Goal: Find contact information: Find contact information

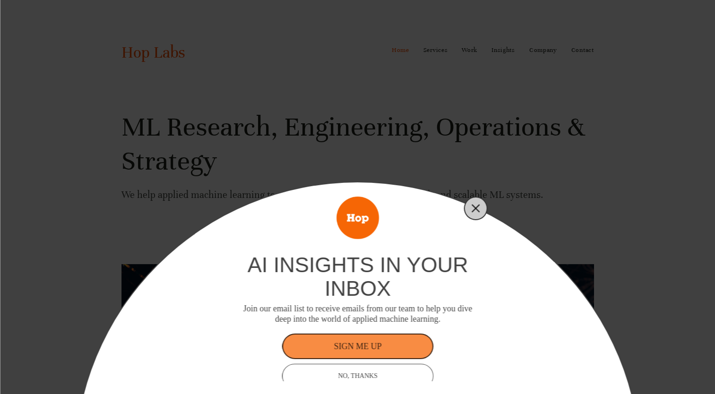
click at [478, 209] on icon "Close" at bounding box center [476, 208] width 9 height 9
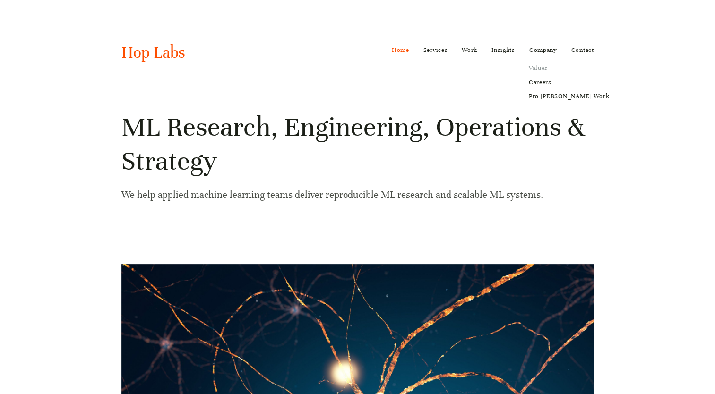
click at [541, 68] on link "Values" at bounding box center [570, 68] width 94 height 14
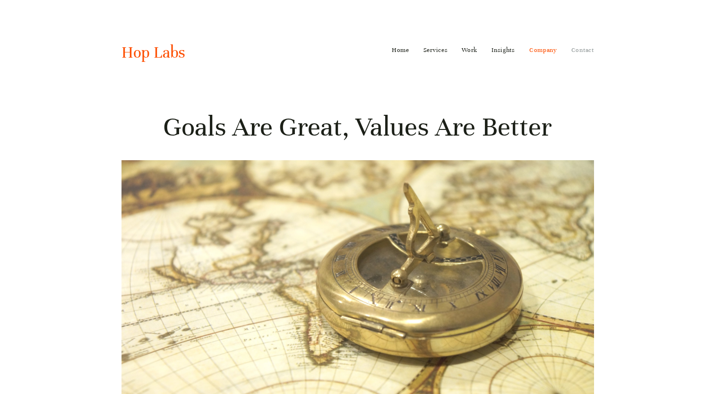
click at [577, 48] on link "Contact" at bounding box center [583, 50] width 23 height 15
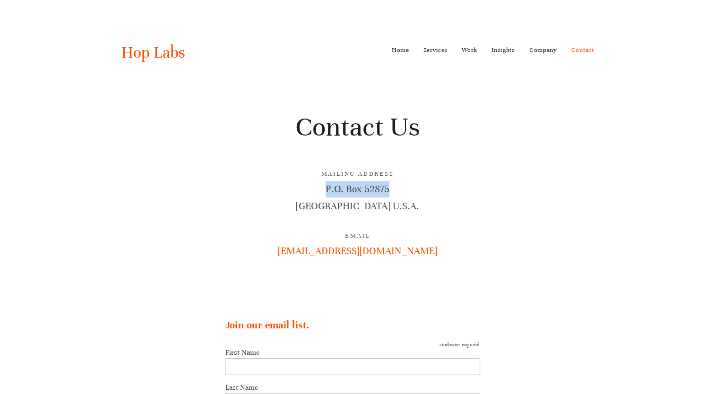
drag, startPoint x: 393, startPoint y: 190, endPoint x: 322, endPoint y: 189, distance: 71.9
click at [322, 189] on p "P.O. Box 52875 Atlanta, GA 30355 U.S.A." at bounding box center [358, 197] width 473 height 33
copy p "P.O. Box 52875"
click at [546, 240] on h3 "Email" at bounding box center [358, 236] width 473 height 10
click at [406, 52] on link "Home" at bounding box center [400, 50] width 17 height 15
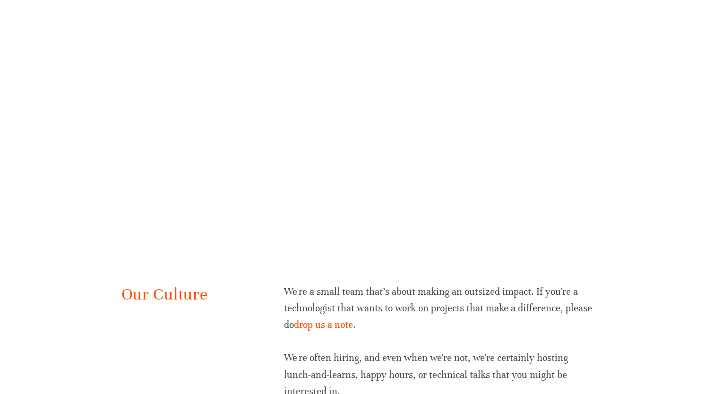
scroll to position [1890, 0]
